Goal: Find specific page/section: Find specific page/section

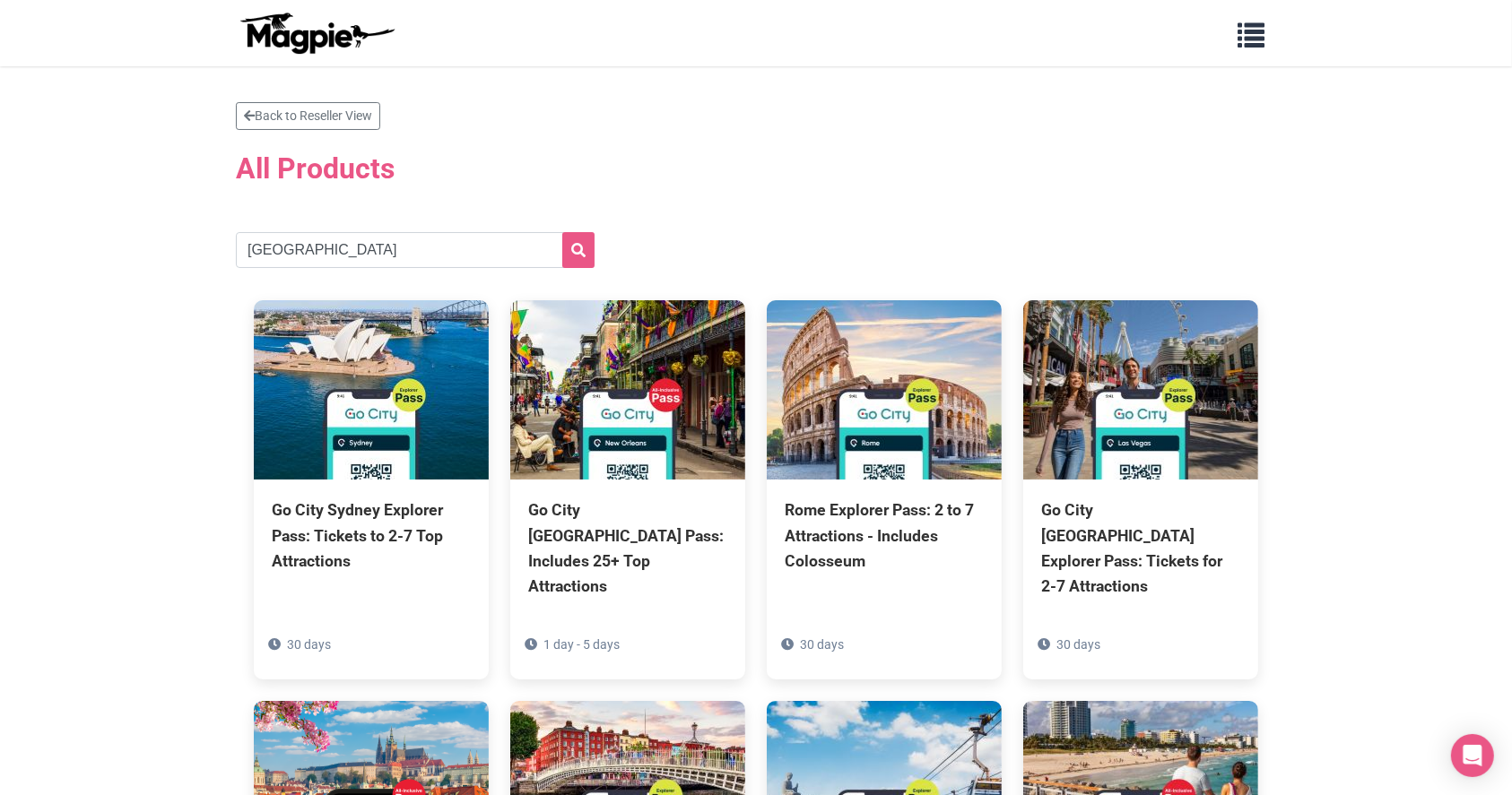
type input "[GEOGRAPHIC_DATA]"
click at [562, 232] on button "submit" at bounding box center [577, 250] width 32 height 36
